Goal: Transaction & Acquisition: Obtain resource

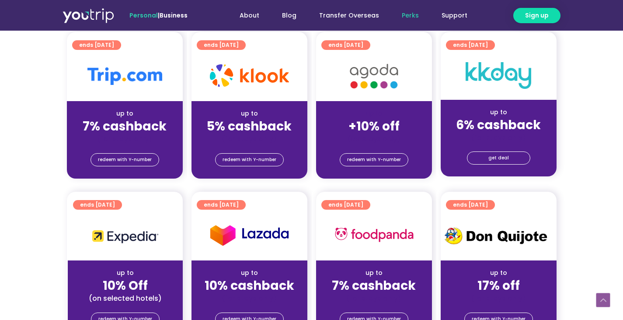
click at [379, 122] on strong "+10% off" at bounding box center [374, 126] width 51 height 17
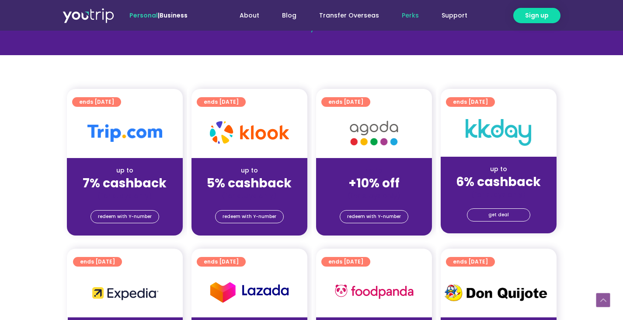
scroll to position [73, 0]
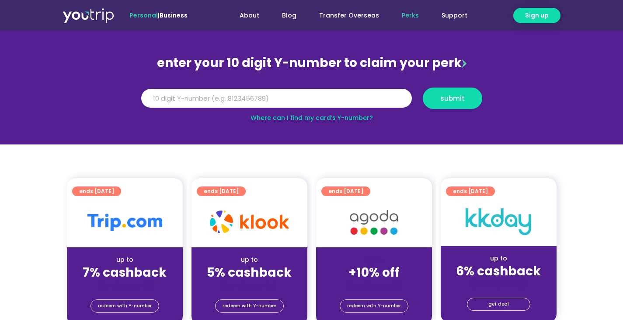
click at [369, 284] on div "(for stays only)" at bounding box center [374, 284] width 102 height 9
click at [370, 296] on div "redeem with Y-number" at bounding box center [374, 307] width 116 height 35
click at [370, 301] on span "redeem with Y-number" at bounding box center [374, 306] width 54 height 12
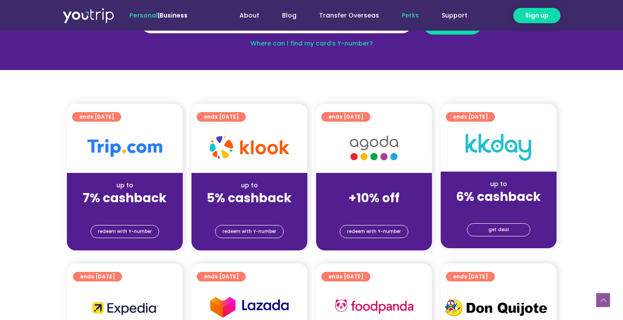
scroll to position [169, 0]
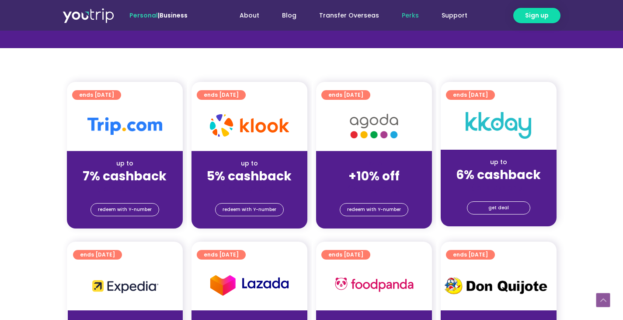
click at [368, 135] on img at bounding box center [374, 126] width 70 height 36
click at [364, 108] on img at bounding box center [374, 126] width 70 height 36
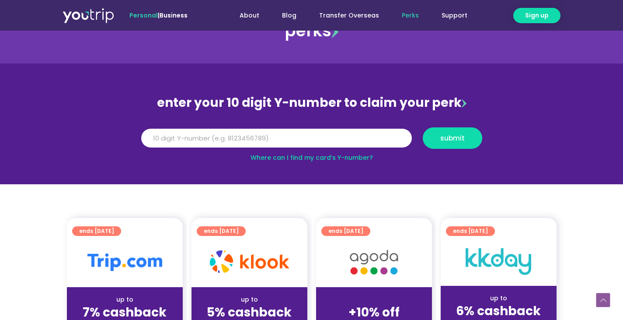
scroll to position [0, 0]
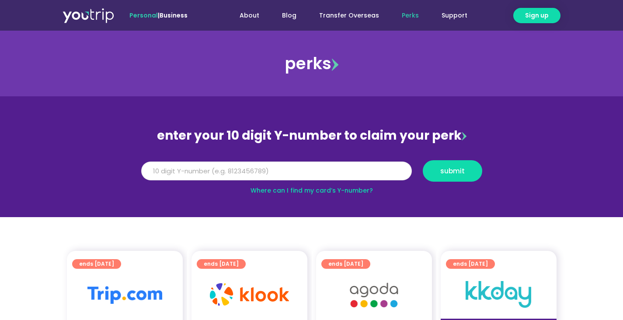
click at [338, 184] on div "Y Number submit" at bounding box center [312, 174] width 352 height 28
click at [332, 168] on input "Y Number" at bounding box center [276, 170] width 271 height 19
click at [225, 178] on input "Y Number" at bounding box center [276, 170] width 271 height 19
click at [222, 175] on input "Y Number" at bounding box center [276, 170] width 271 height 19
paste input "-8111681105"
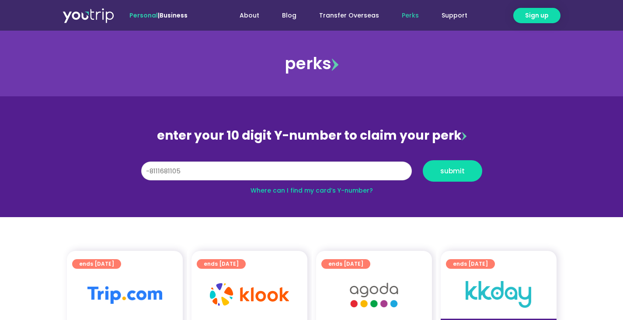
click at [147, 171] on input "-8111681105" at bounding box center [276, 170] width 271 height 19
click at [150, 171] on input "-8111681105" at bounding box center [276, 170] width 271 height 19
type input "8111681105"
click at [442, 168] on span "submit" at bounding box center [453, 171] width 25 height 7
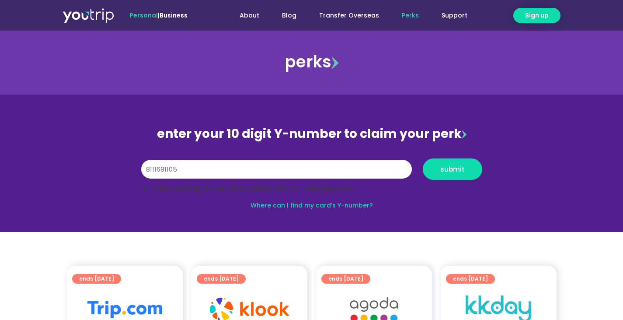
scroll to position [73, 0]
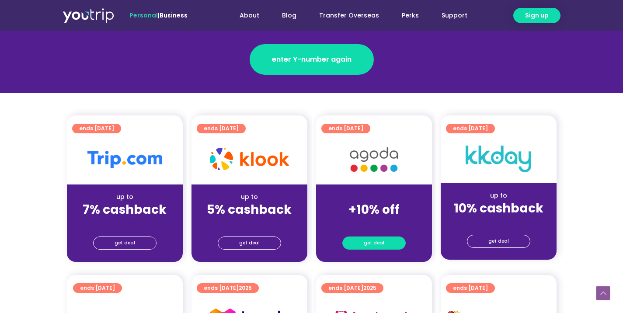
click at [378, 241] on span "get deal" at bounding box center [374, 243] width 21 height 12
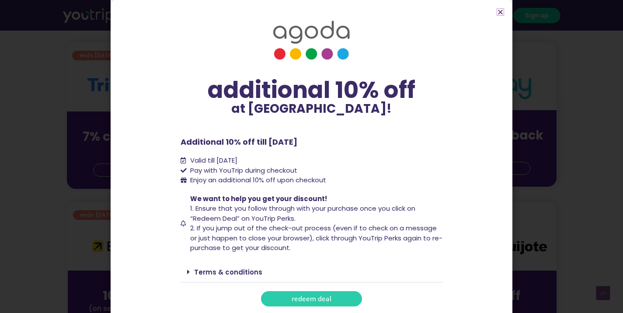
scroll to position [291, 0]
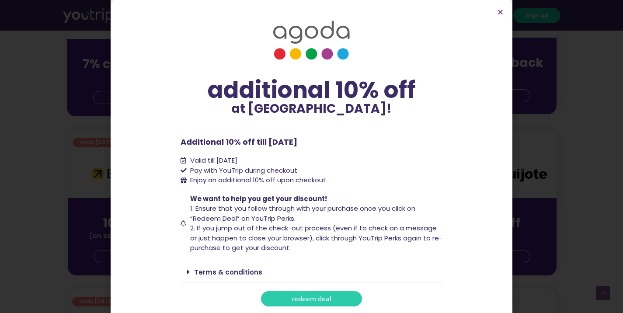
click at [187, 274] on icon at bounding box center [188, 272] width 3 height 7
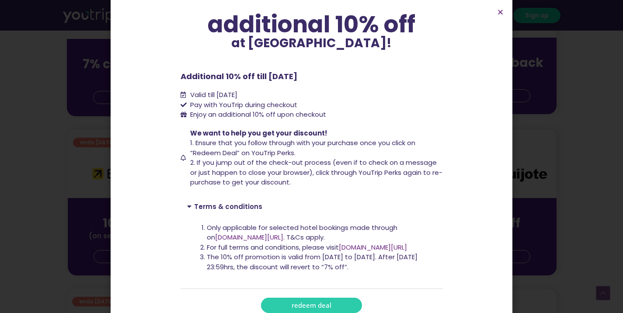
scroll to position [74, 0]
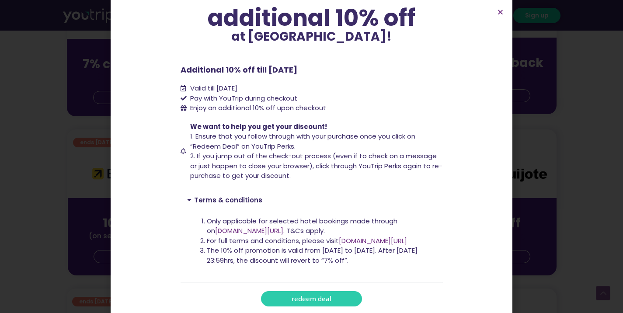
click at [294, 296] on span "redeem deal" at bounding box center [312, 299] width 40 height 7
